Goal: Task Accomplishment & Management: Manage account settings

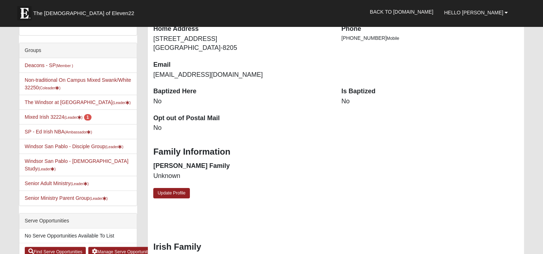
scroll to position [144, 0]
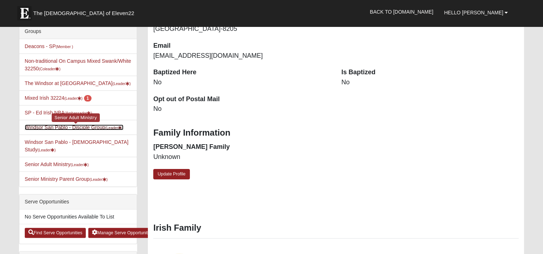
click at [82, 126] on link "Windsor San Pablo - Disciple Group (Leader )" at bounding box center [74, 128] width 99 height 6
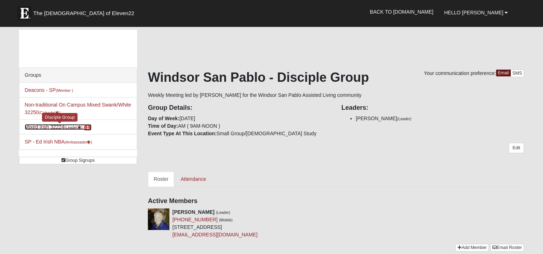
click at [53, 126] on link "Mixed Irish 32224 (Leader ) 1" at bounding box center [58, 127] width 67 height 6
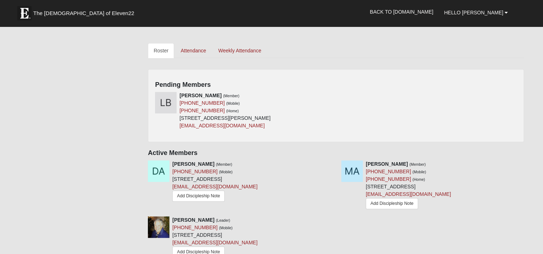
scroll to position [287, 0]
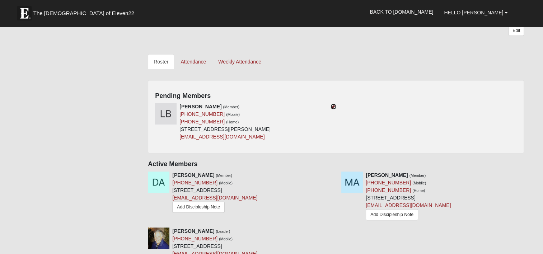
click at [331, 107] on icon at bounding box center [333, 106] width 5 height 5
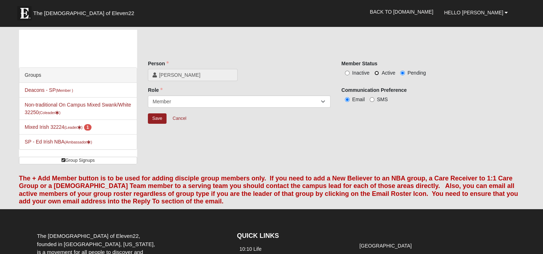
click at [377, 72] on input "Active" at bounding box center [376, 73] width 5 height 5
radio input "true"
click at [159, 118] on input "Save" at bounding box center [157, 118] width 19 height 10
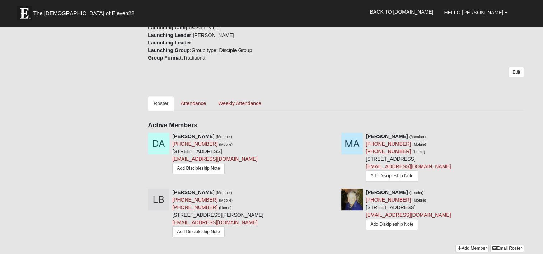
scroll to position [287, 0]
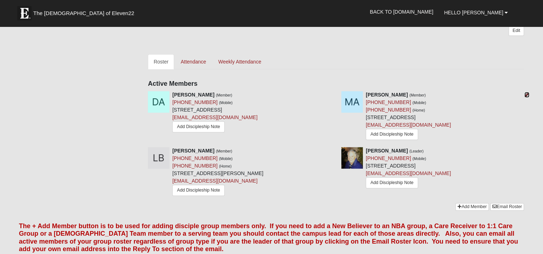
click at [527, 93] on icon at bounding box center [526, 94] width 5 height 5
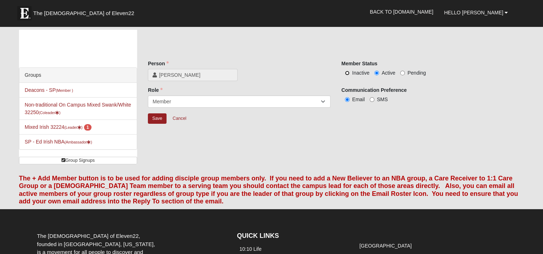
click at [347, 72] on input "Inactive" at bounding box center [347, 73] width 5 height 5
radio input "true"
click at [152, 118] on input "Save" at bounding box center [157, 118] width 19 height 10
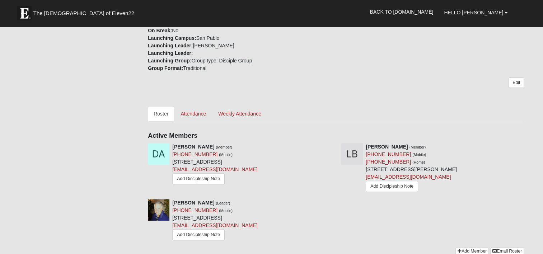
scroll to position [251, 0]
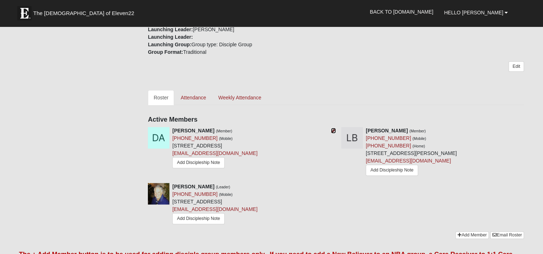
click at [333, 130] on icon at bounding box center [333, 130] width 5 height 5
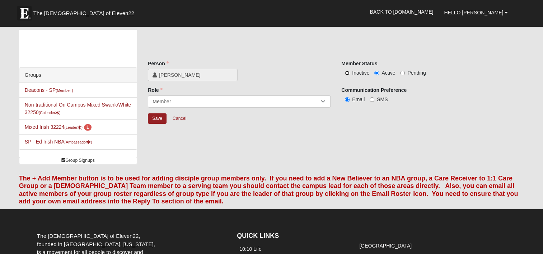
click at [348, 71] on input "Inactive" at bounding box center [347, 73] width 5 height 5
radio input "true"
click at [159, 117] on input "Save" at bounding box center [157, 118] width 19 height 10
